Goal: Transaction & Acquisition: Purchase product/service

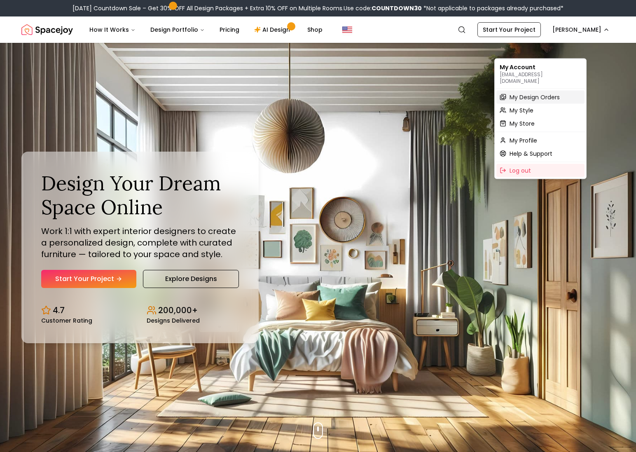
click at [544, 96] on span "My Design Orders" at bounding box center [535, 97] width 50 height 8
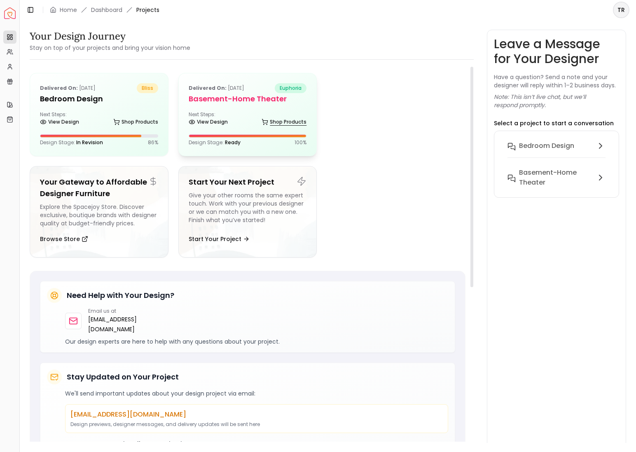
click at [269, 128] on link "Shop Products" at bounding box center [284, 122] width 45 height 12
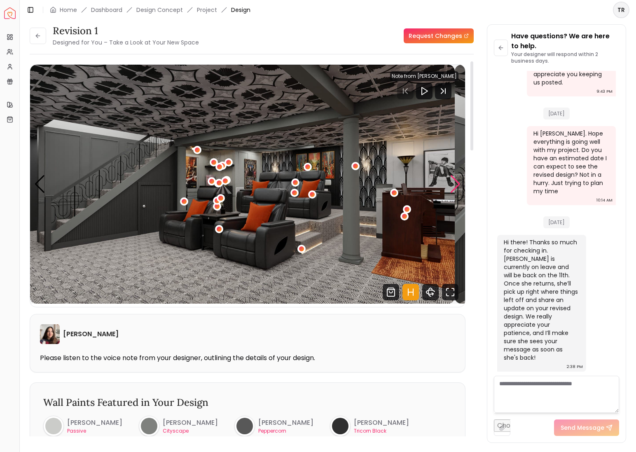
click at [452, 192] on div "Next slide" at bounding box center [455, 184] width 11 height 18
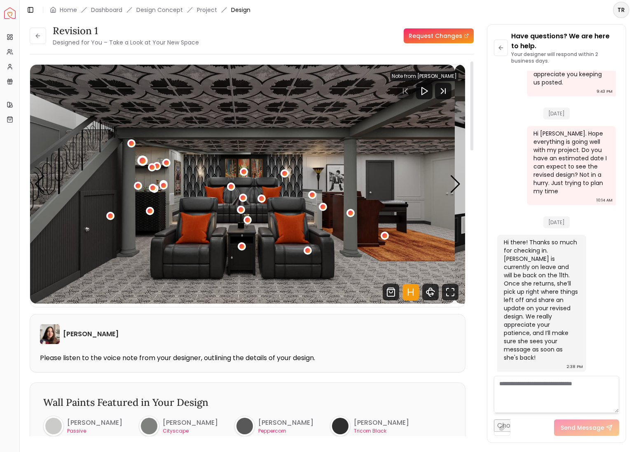
click at [145, 164] on div "2 / 11" at bounding box center [142, 161] width 6 height 6
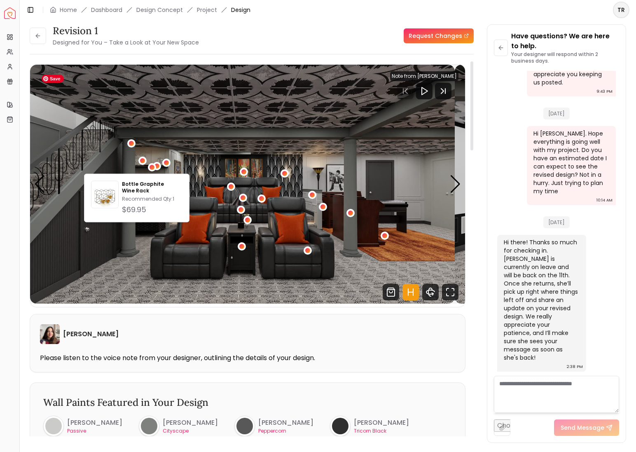
click at [201, 162] on img "2 / 11" at bounding box center [242, 184] width 425 height 239
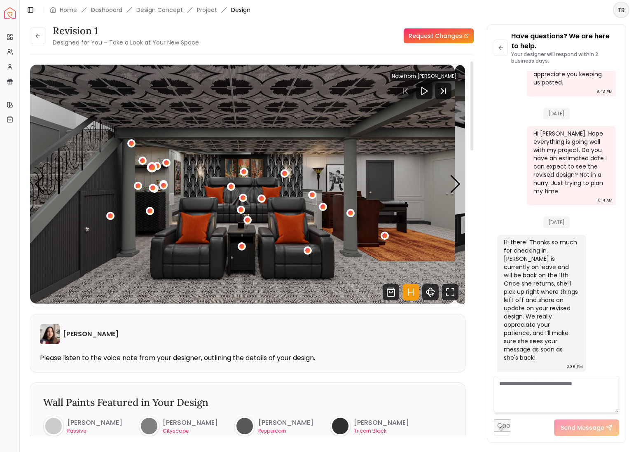
click at [155, 171] on div "2 / 11" at bounding box center [152, 167] width 6 height 6
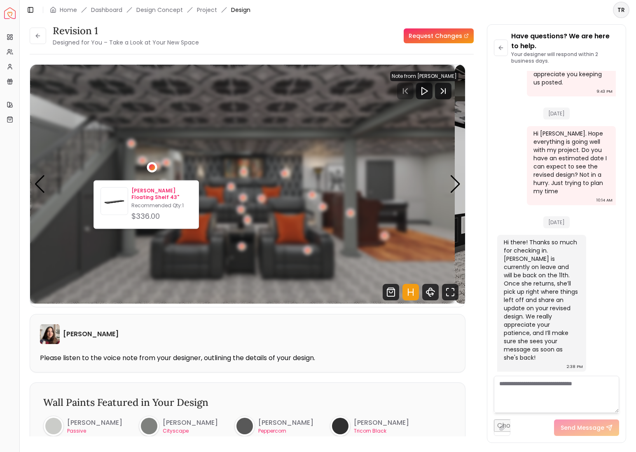
click at [160, 199] on p "Kemmerer Floating Shelf 43"" at bounding box center [161, 193] width 61 height 13
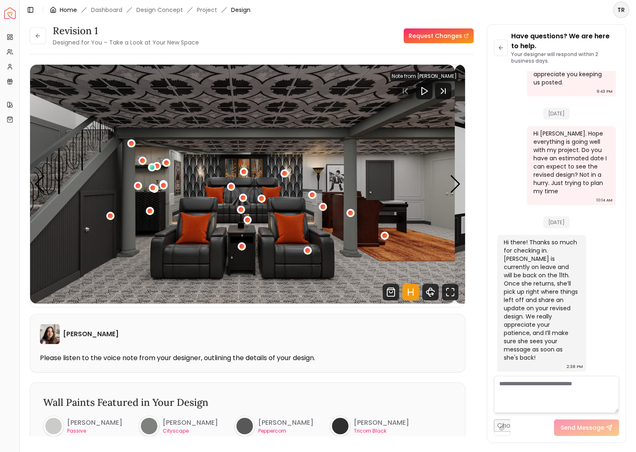
click at [77, 13] on link "Home" at bounding box center [68, 10] width 17 height 8
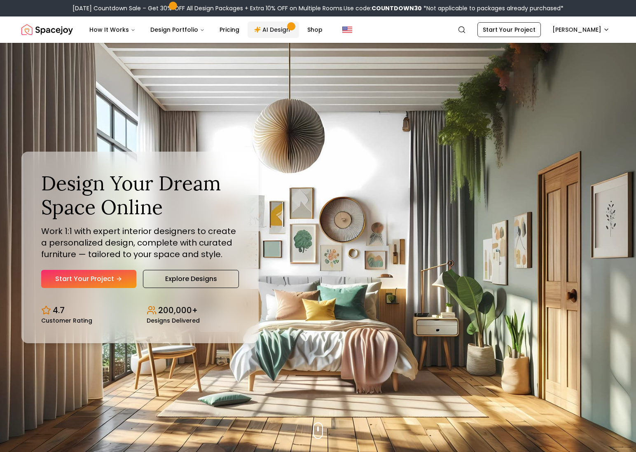
click at [299, 37] on link "AI Design" at bounding box center [274, 29] width 52 height 16
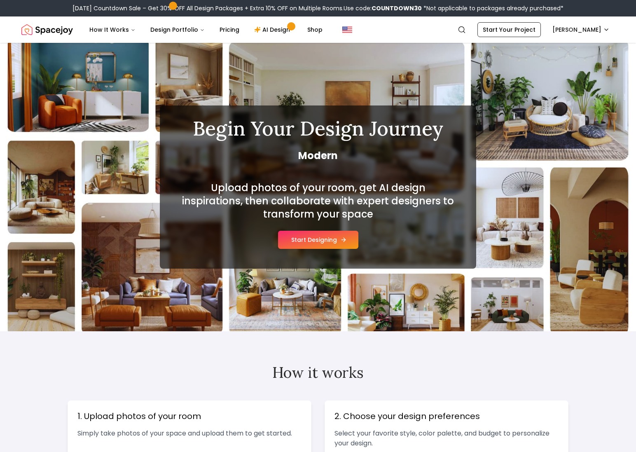
click at [341, 249] on button "Start Designing" at bounding box center [318, 240] width 80 height 18
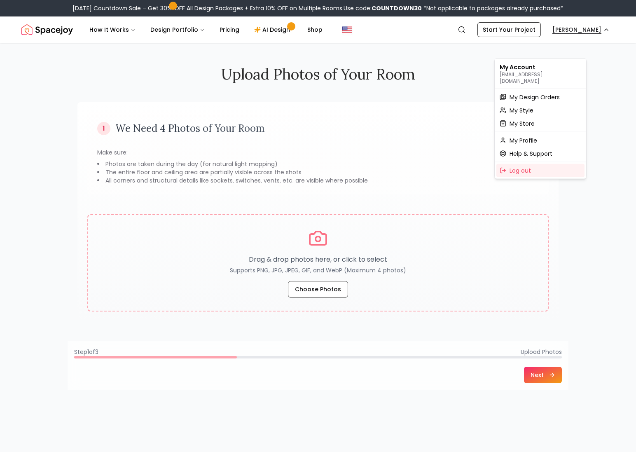
click at [544, 98] on span "My Design Orders" at bounding box center [535, 97] width 50 height 8
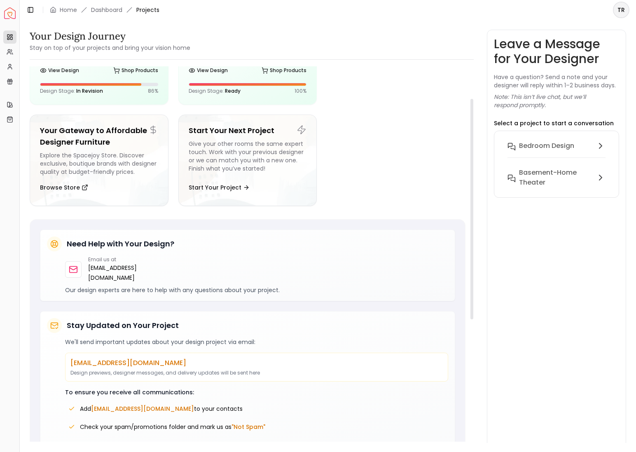
scroll to position [54, 0]
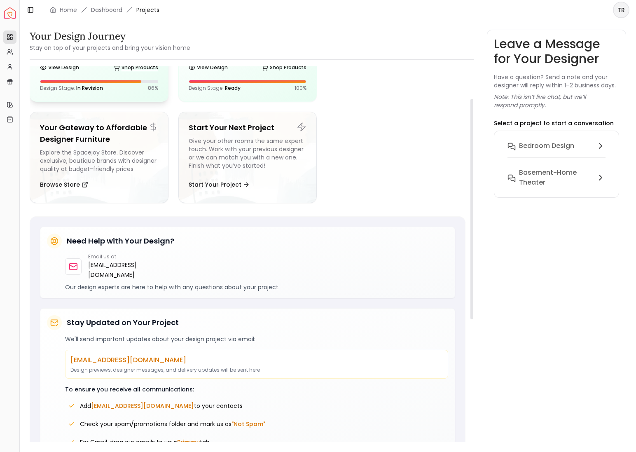
click at [129, 73] on link "Shop Products" at bounding box center [135, 68] width 45 height 12
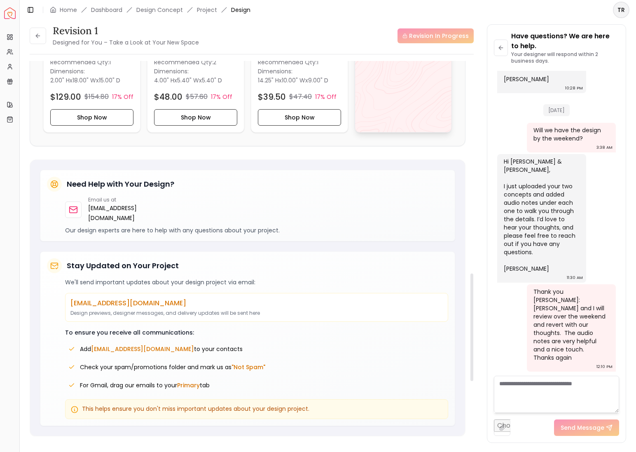
scroll to position [742, 0]
click at [395, 44] on h4 "View All" at bounding box center [397, 38] width 32 height 12
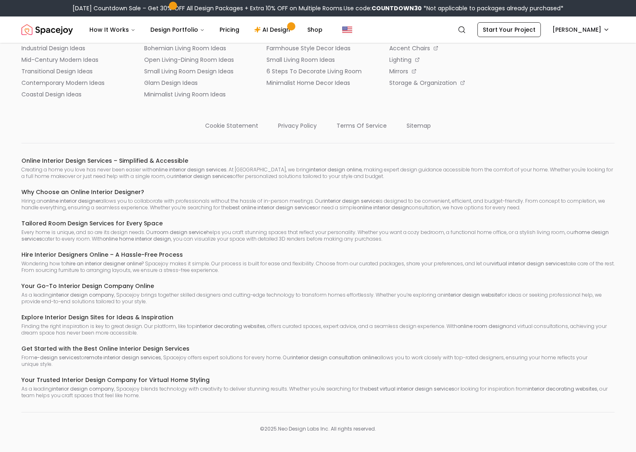
scroll to position [3651, 0]
